Goal: Check status: Check status

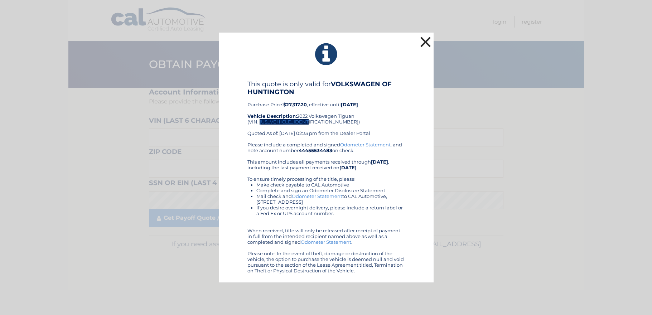
click at [424, 43] on button "×" at bounding box center [426, 42] width 14 height 14
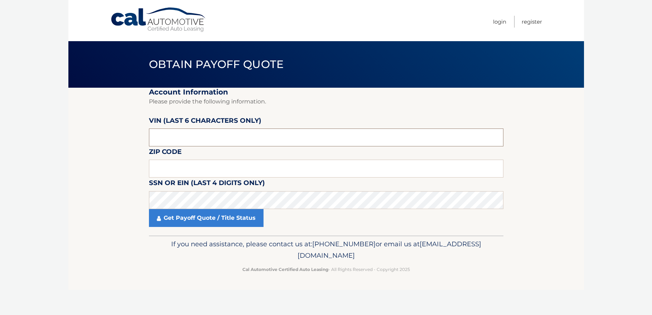
click at [379, 143] on input "text" at bounding box center [326, 138] width 355 height 18
click at [270, 135] on input "text" at bounding box center [326, 138] width 355 height 18
type input "167160"
type input "11746"
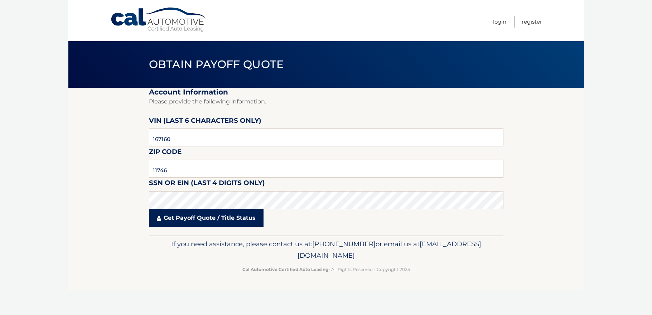
click at [208, 215] on link "Get Payoff Quote / Title Status" at bounding box center [206, 218] width 115 height 18
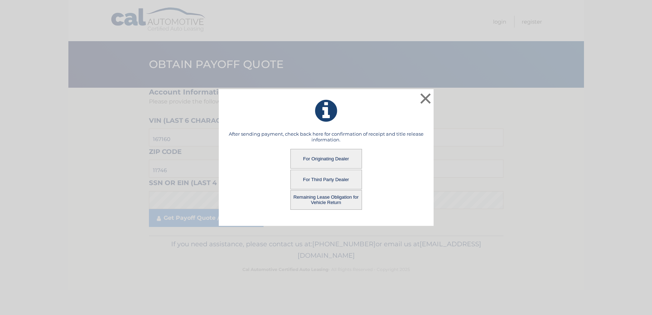
click at [330, 199] on button "Remaining Lease Obligation for Vehicle Return" at bounding box center [327, 200] width 72 height 20
click at [330, 203] on button "Remaining Lease Obligation for Vehicle Return" at bounding box center [327, 200] width 72 height 20
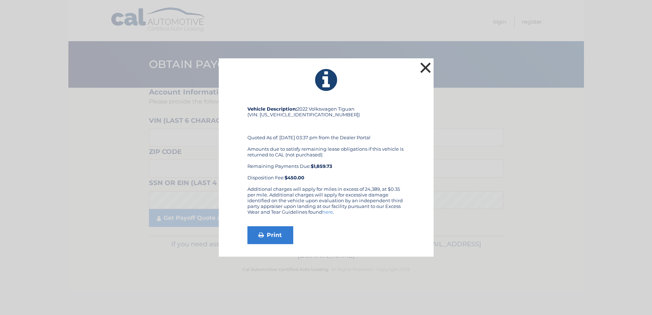
click at [428, 68] on button "×" at bounding box center [426, 68] width 14 height 14
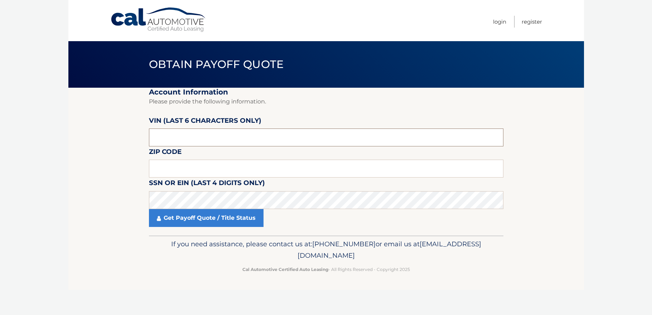
click at [183, 141] on input "text" at bounding box center [326, 138] width 355 height 18
type input "167160"
click at [174, 170] on input "text" at bounding box center [326, 169] width 355 height 18
type input "11746"
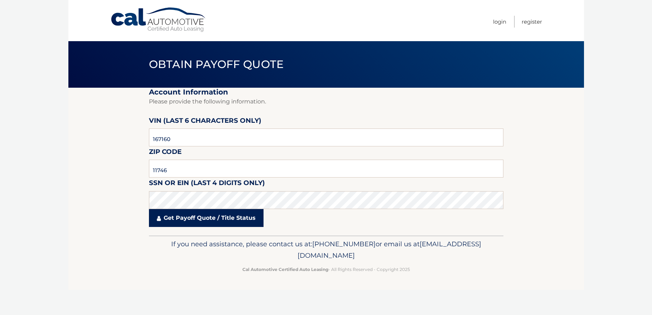
click at [159, 215] on link "Get Payoff Quote / Title Status" at bounding box center [206, 218] width 115 height 18
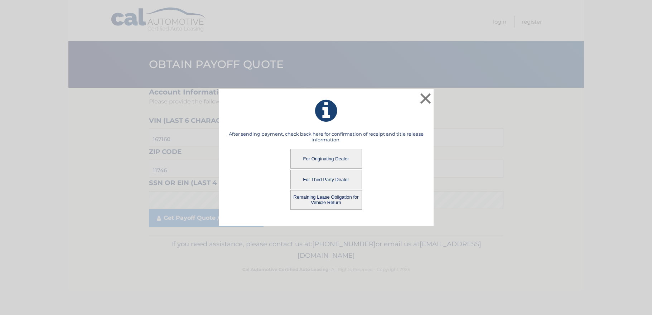
click at [329, 159] on button "For Originating Dealer" at bounding box center [327, 159] width 72 height 20
click at [337, 157] on button "For Originating Dealer" at bounding box center [327, 159] width 72 height 20
